Goal: Find specific page/section: Find specific page/section

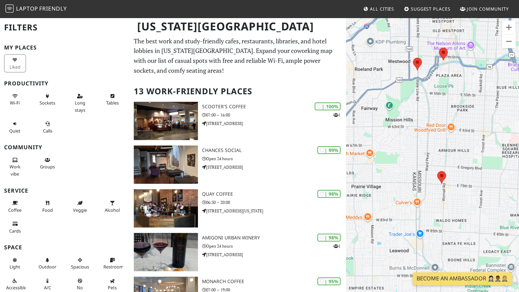
drag, startPoint x: 479, startPoint y: 149, endPoint x: 434, endPoint y: 106, distance: 61.6
click at [434, 106] on div at bounding box center [432, 163] width 173 height 292
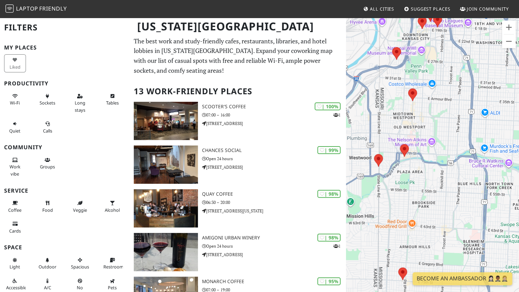
drag, startPoint x: 434, startPoint y: 82, endPoint x: 397, endPoint y: 170, distance: 96.0
click at [397, 170] on div at bounding box center [432, 163] width 173 height 292
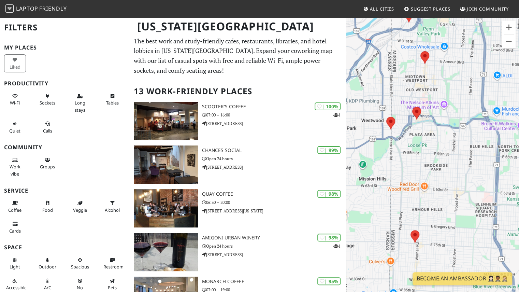
drag, startPoint x: 390, startPoint y: 120, endPoint x: 416, endPoint y: 60, distance: 65.3
click at [416, 60] on div at bounding box center [432, 163] width 173 height 292
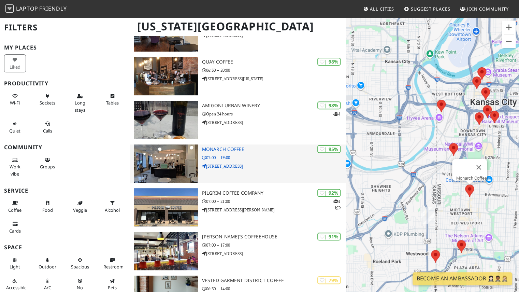
scroll to position [172, 0]
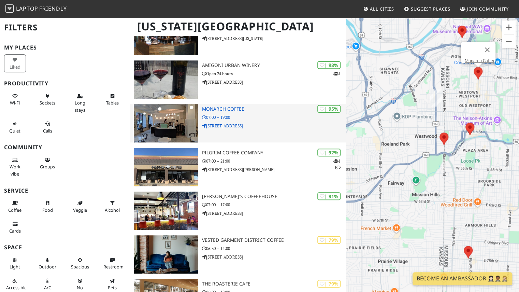
click at [274, 126] on p "[STREET_ADDRESS]" at bounding box center [274, 126] width 144 height 6
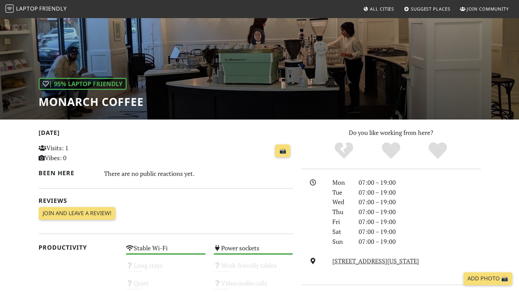
scroll to position [102, 0]
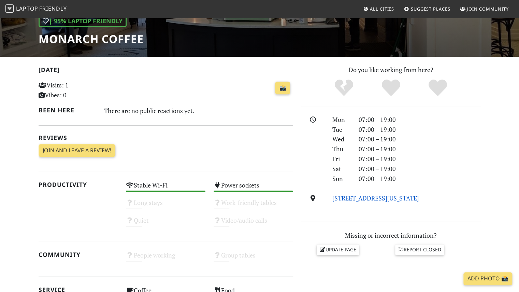
click at [380, 200] on link "3550 Broadway Blvd, 64111, Kansas City" at bounding box center [376, 198] width 87 height 8
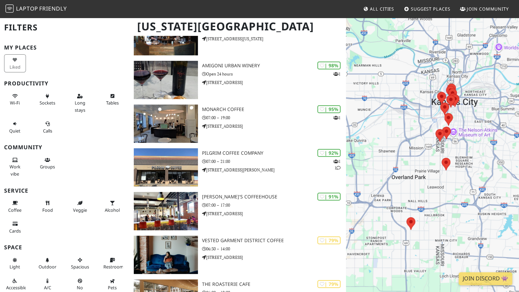
scroll to position [172, 0]
